Goal: Information Seeking & Learning: Learn about a topic

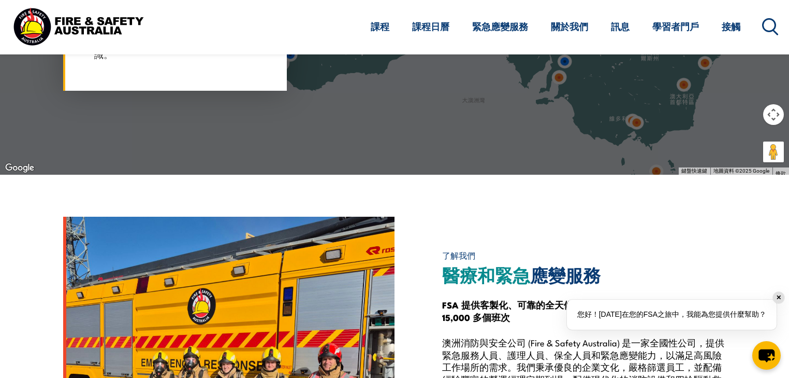
scroll to position [731, 0]
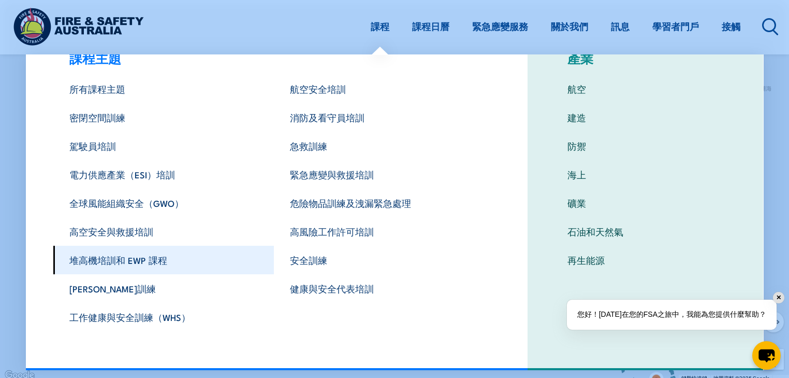
click at [143, 265] on font "堆高機培訓和 EWP 課程" at bounding box center [118, 259] width 98 height 13
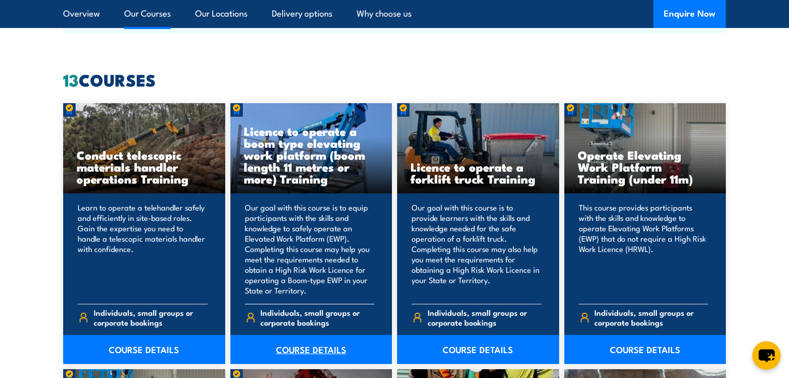
scroll to position [787, 0]
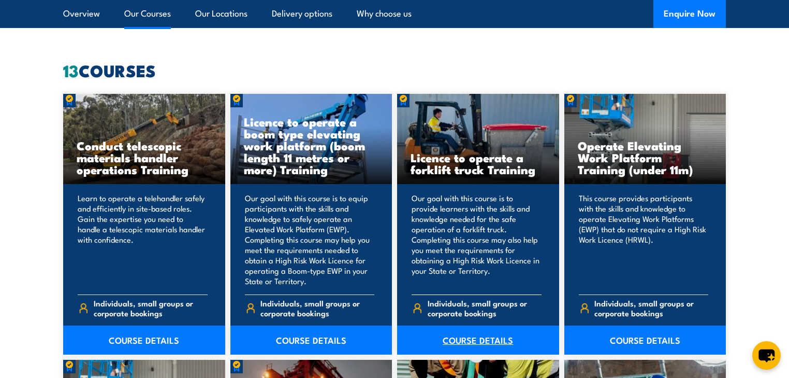
click at [452, 338] on link "COURSE DETAILS" at bounding box center [478, 339] width 162 height 29
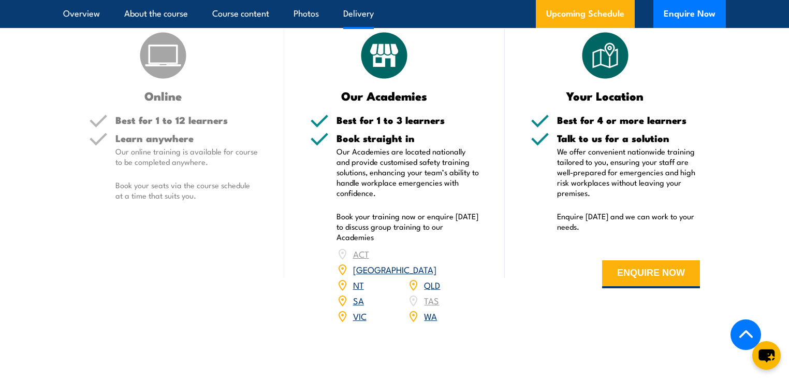
scroll to position [1699, 0]
